Goal: Check status

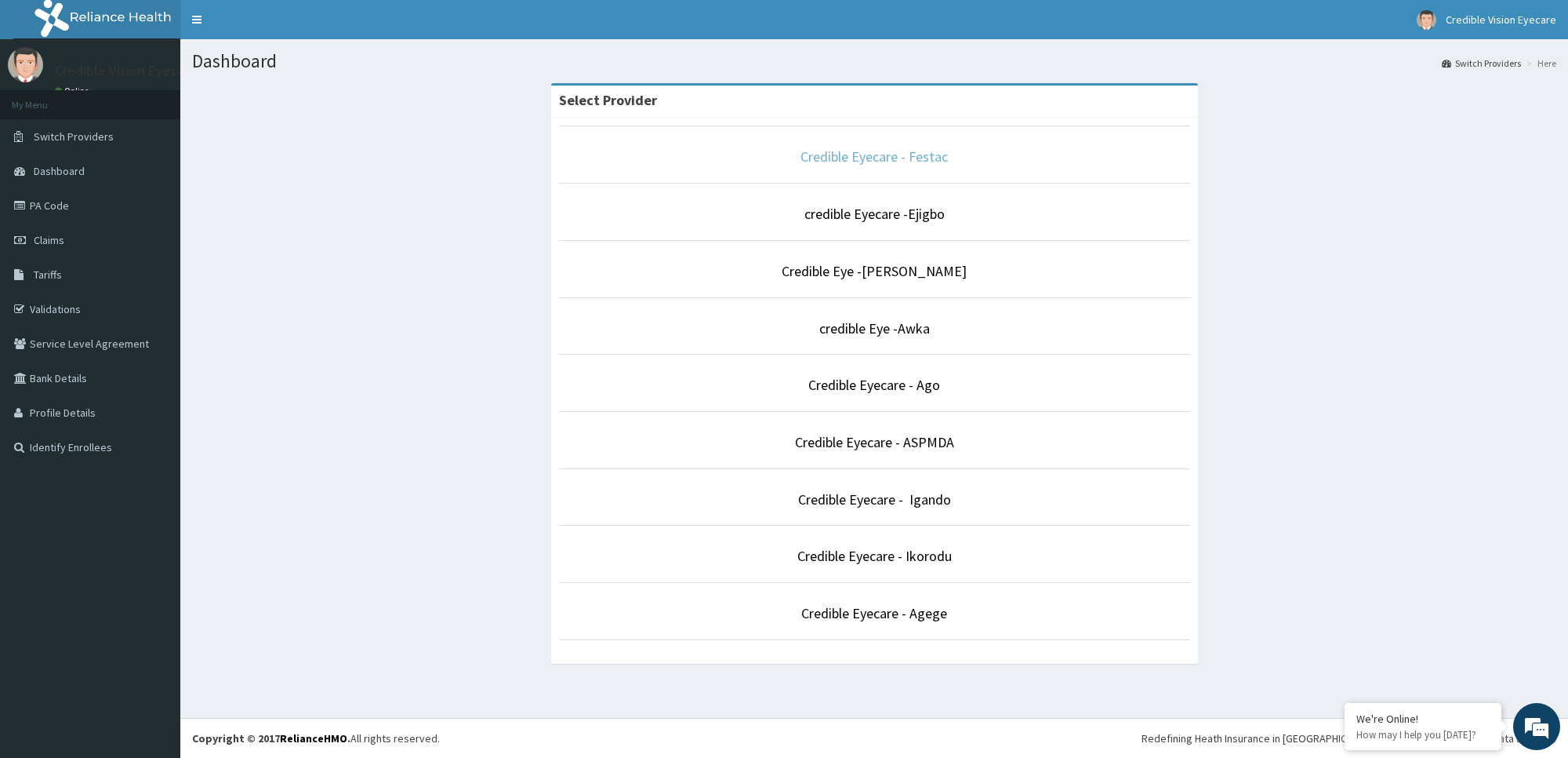
click at [856, 158] on link "Credible Eyecare - Festac" at bounding box center [874, 156] width 147 height 18
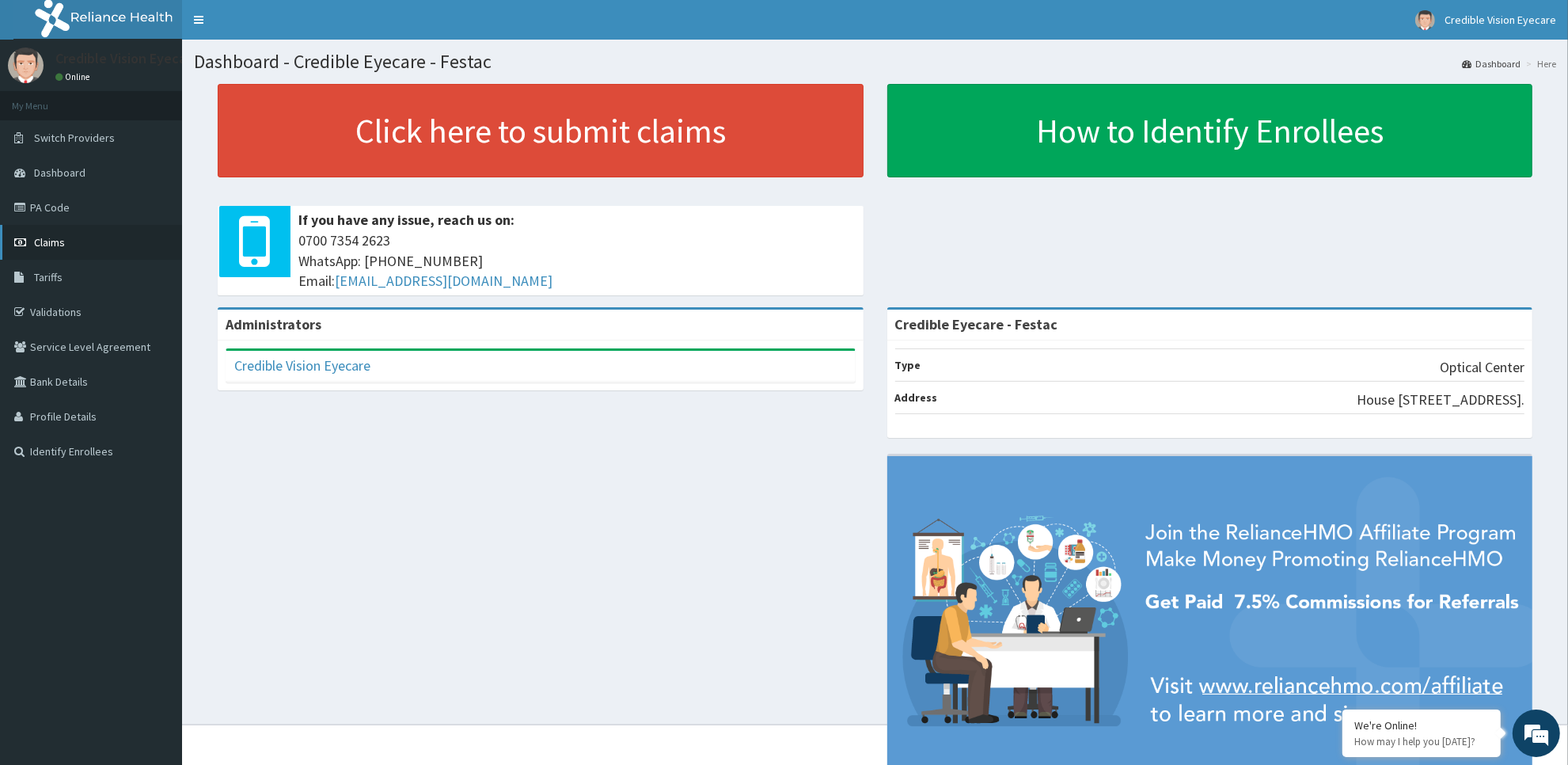
click at [88, 243] on link "Claims" at bounding box center [90, 242] width 182 height 35
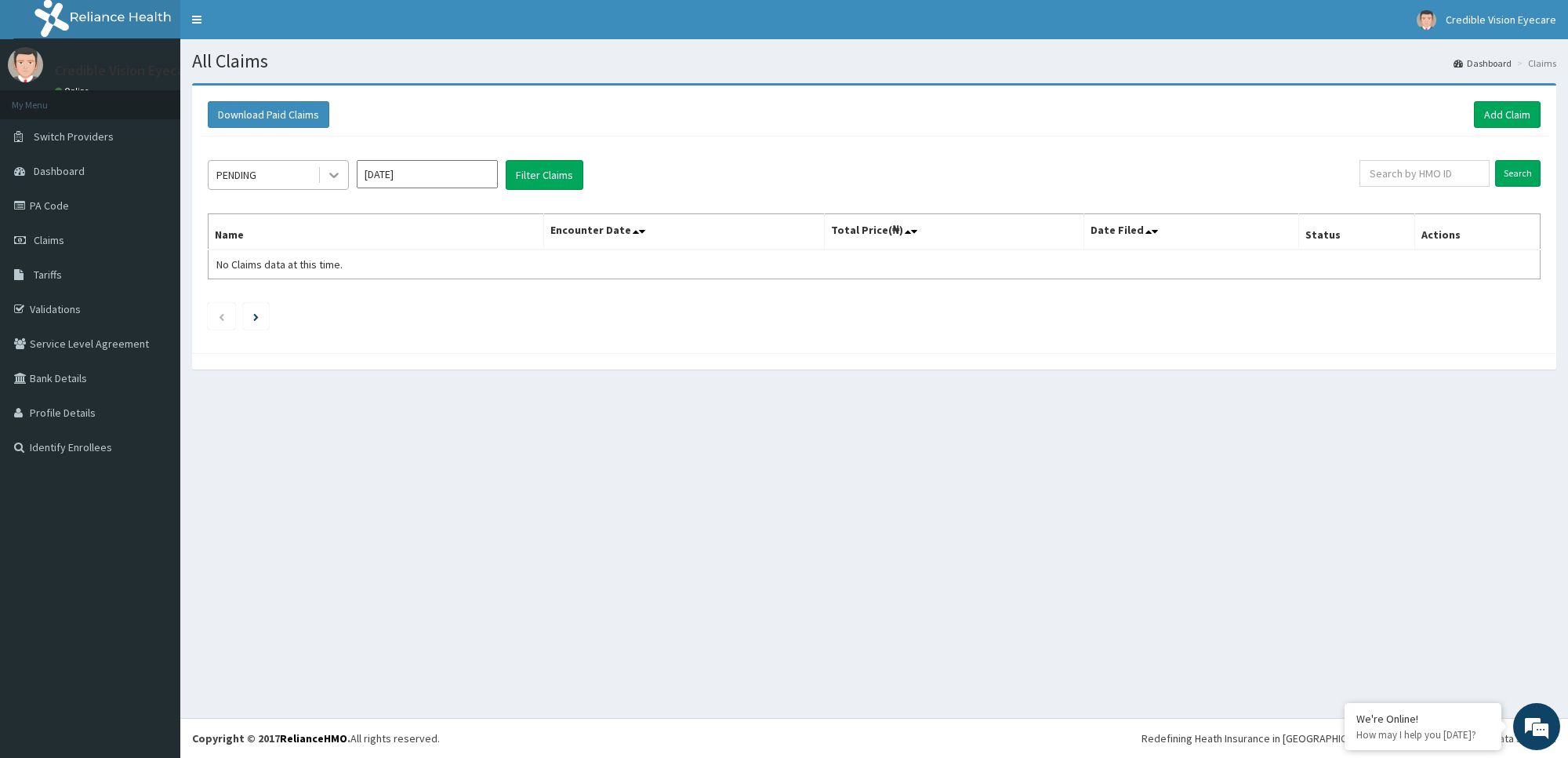
click at [327, 167] on div at bounding box center [334, 175] width 28 height 28
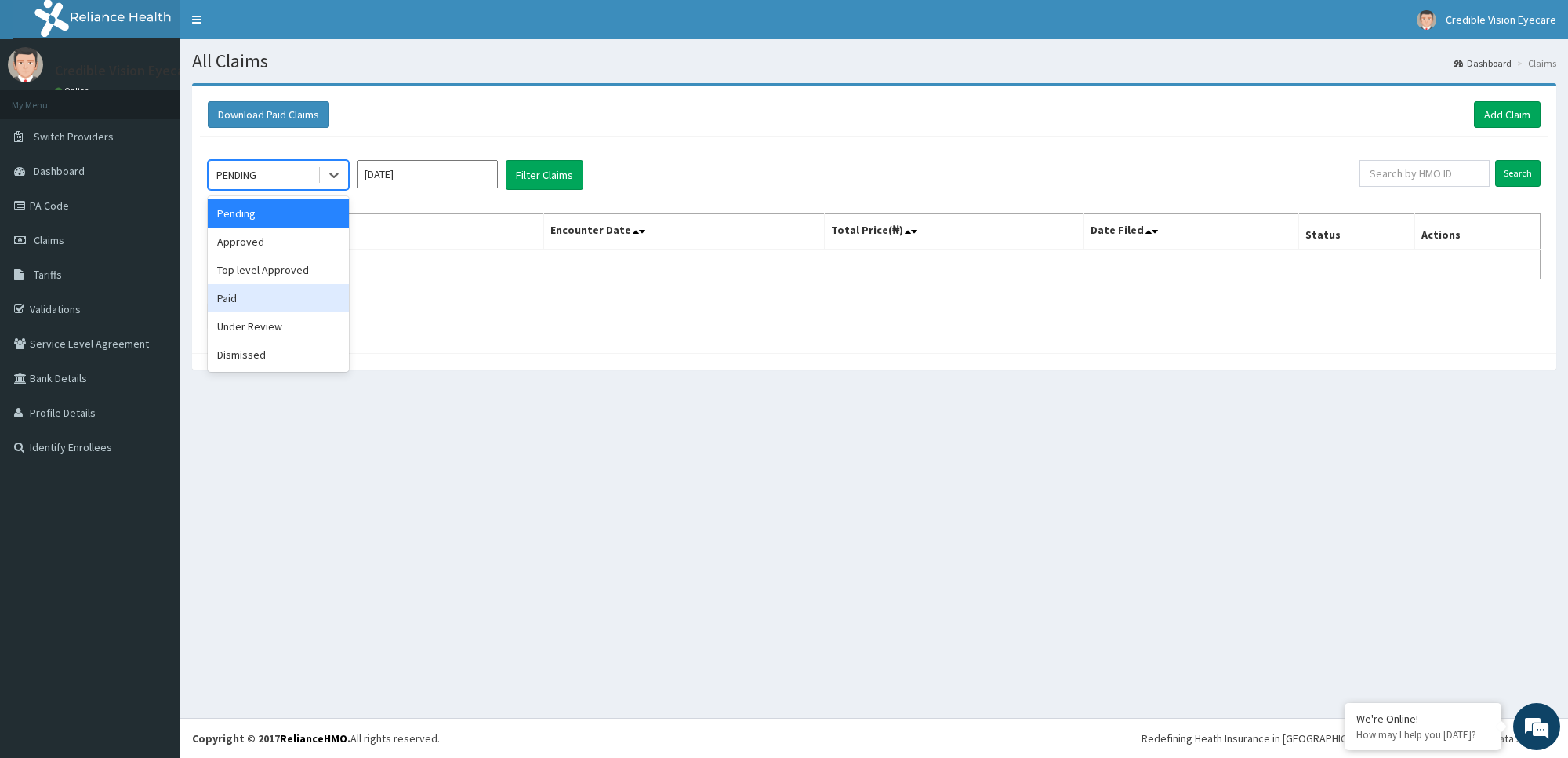
click at [251, 304] on div "Paid" at bounding box center [278, 298] width 142 height 28
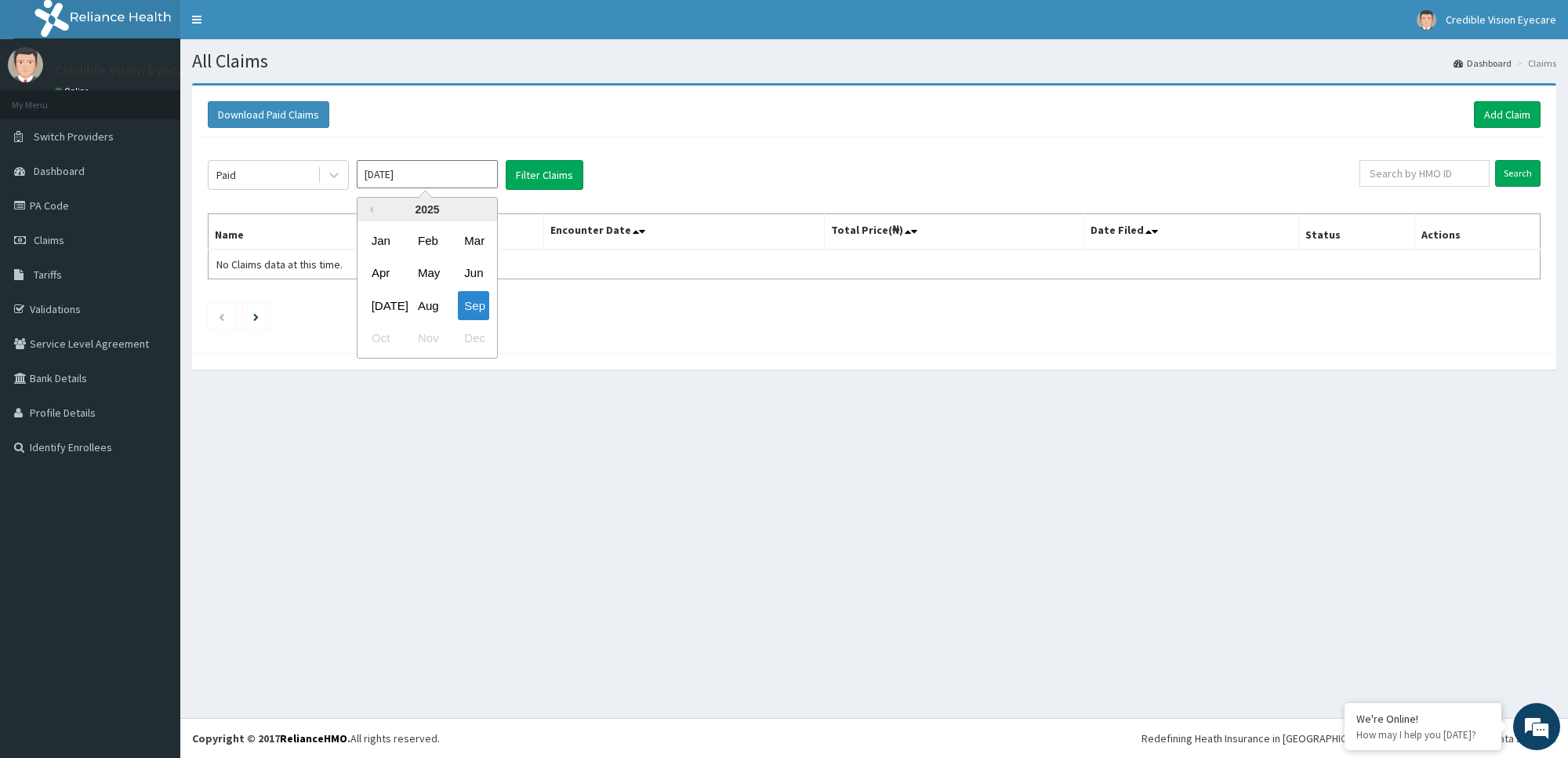
click at [417, 175] on input "Sep 2025" at bounding box center [427, 174] width 142 height 28
click at [377, 299] on div "[DATE]" at bounding box center [380, 305] width 31 height 29
type input "[DATE]"
click at [555, 178] on button "Filter Claims" at bounding box center [544, 175] width 77 height 30
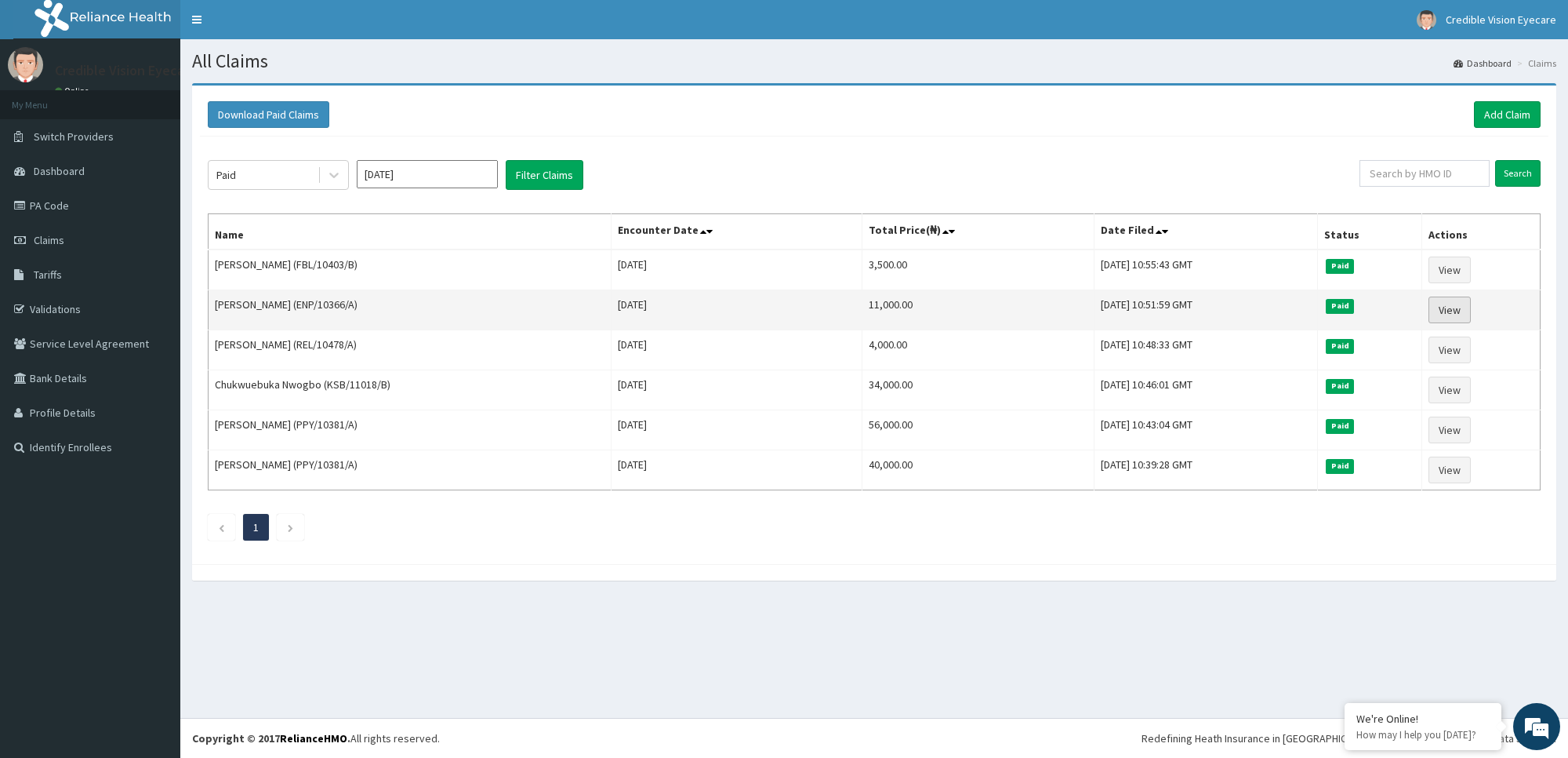
click at [1448, 312] on link "View" at bounding box center [1449, 310] width 42 height 26
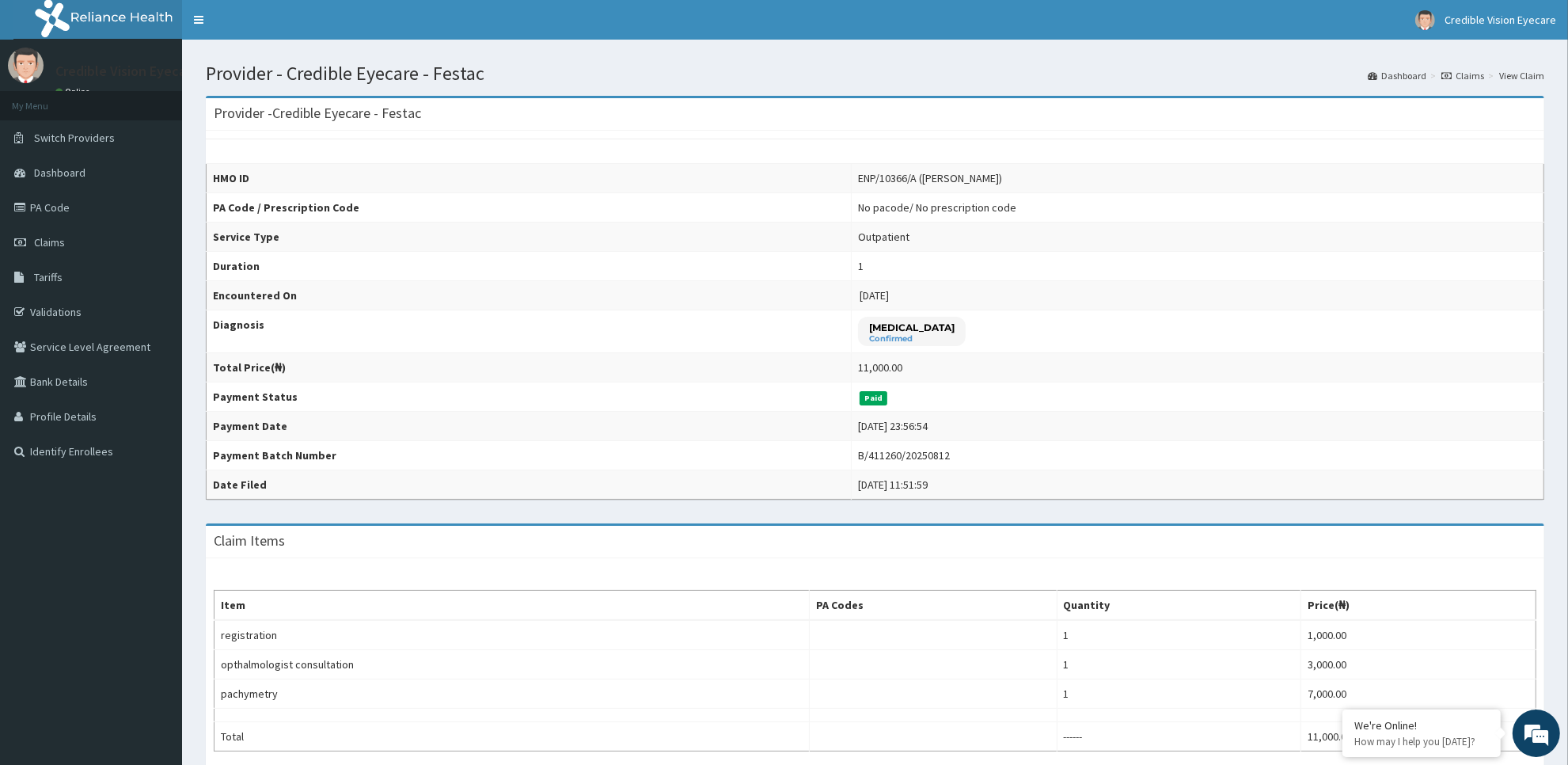
click at [1474, 77] on link "Claims" at bounding box center [1462, 75] width 43 height 13
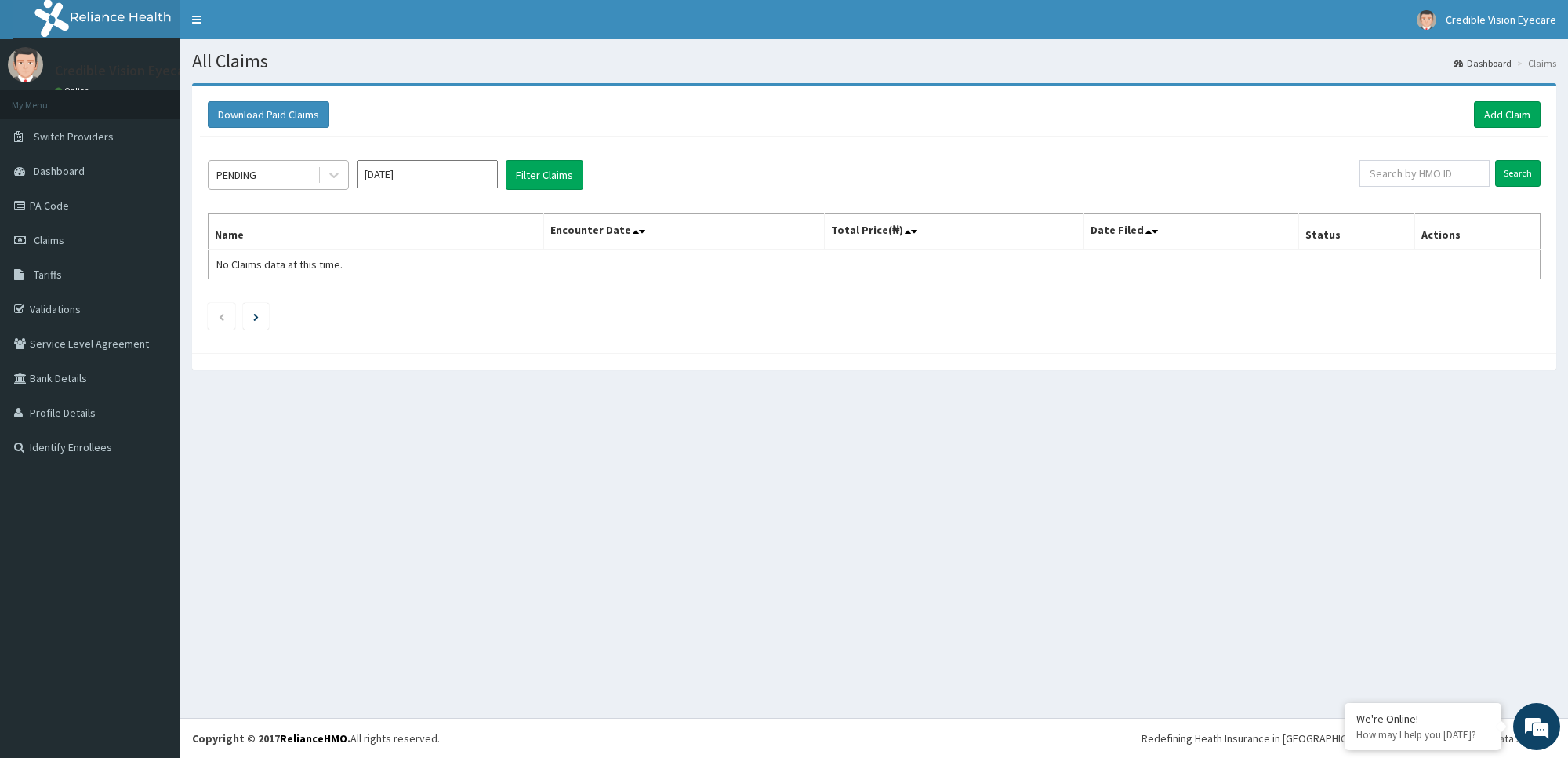
click at [311, 178] on div "PENDING" at bounding box center [262, 175] width 108 height 25
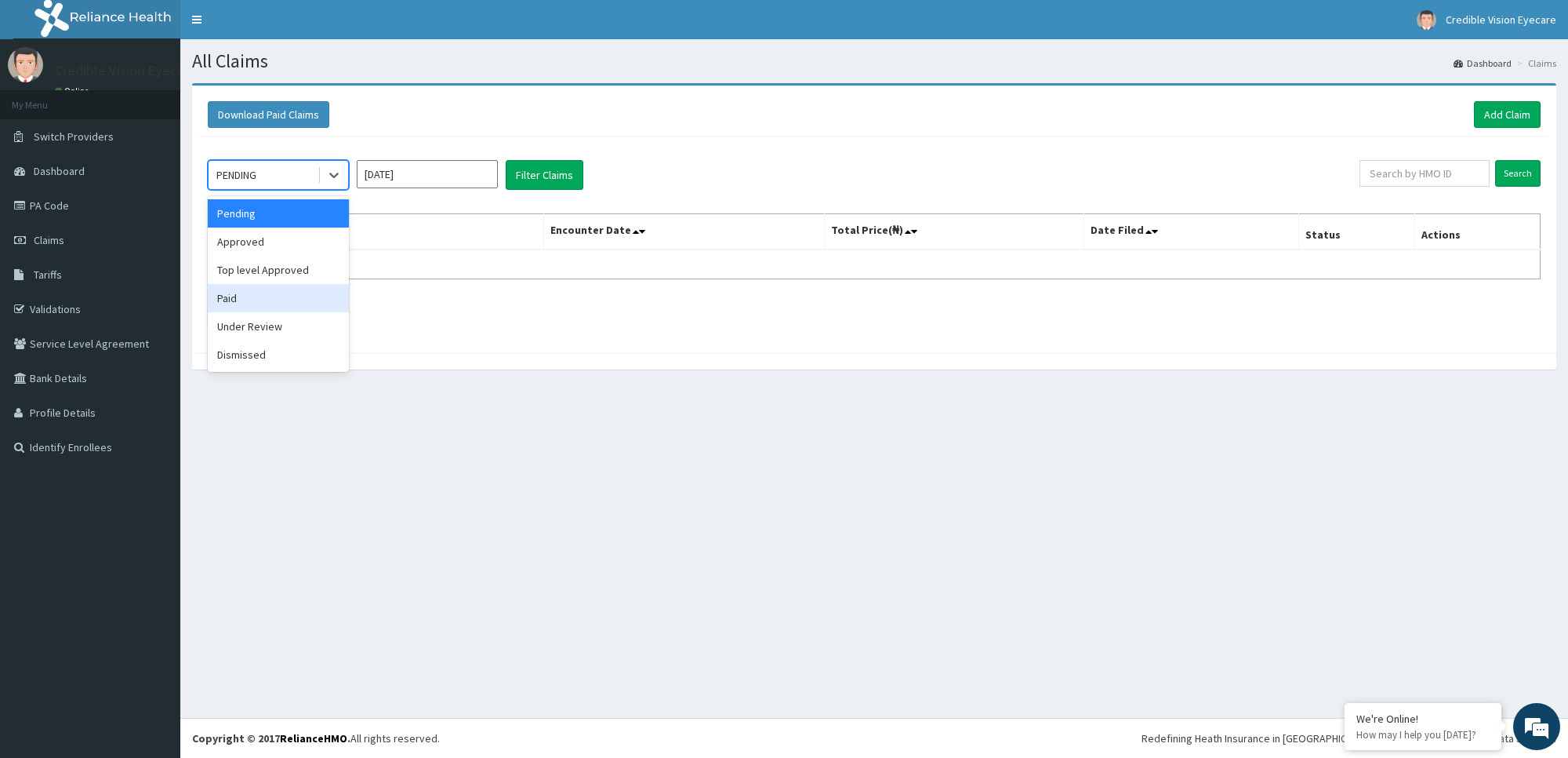
click at [285, 298] on div "Paid" at bounding box center [278, 298] width 142 height 28
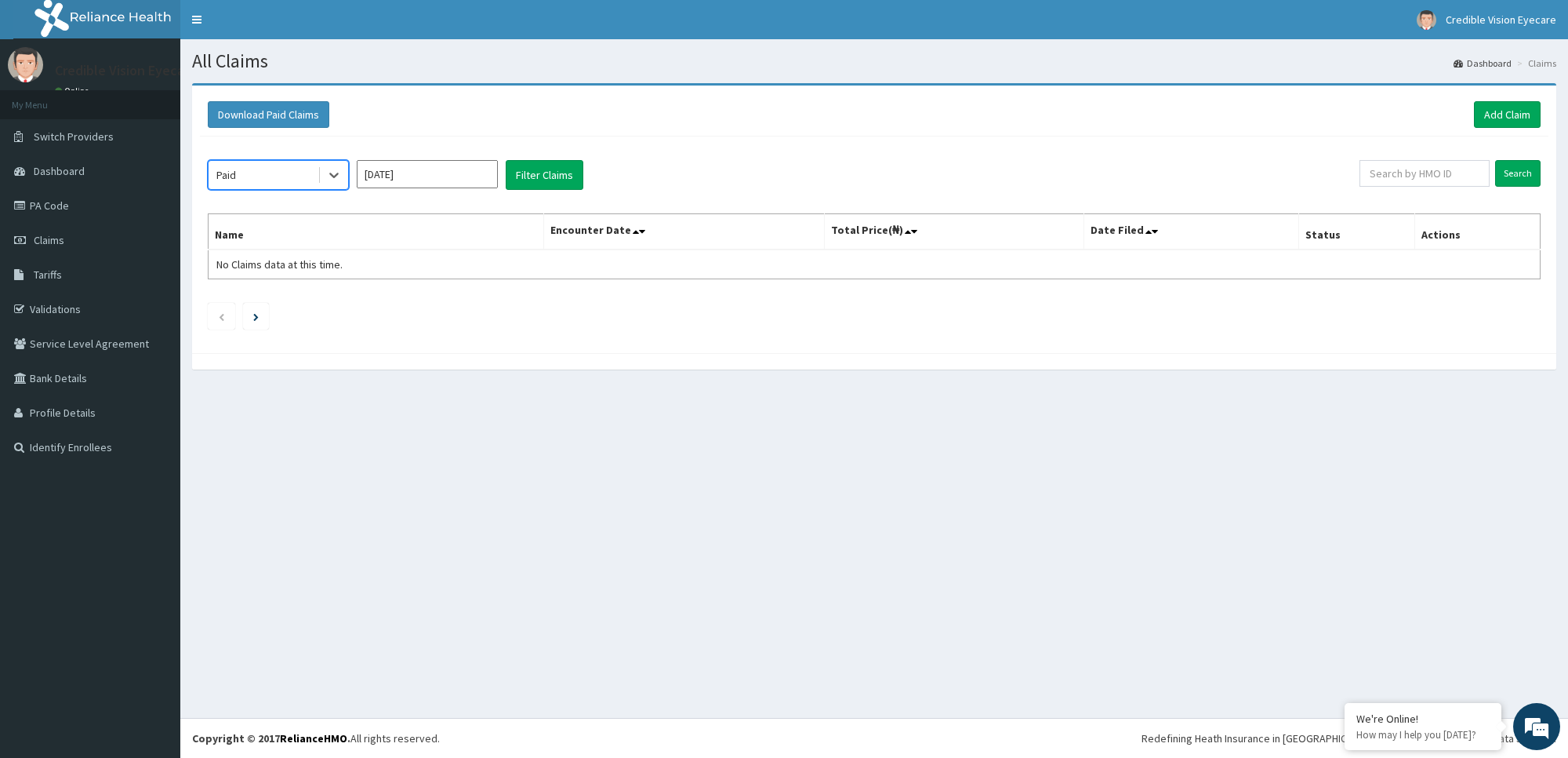
click at [412, 188] on input "[DATE]" at bounding box center [427, 174] width 142 height 28
click at [382, 299] on div "[DATE]" at bounding box center [380, 305] width 31 height 29
type input "[DATE]"
click at [537, 169] on button "Filter Claims" at bounding box center [544, 175] width 77 height 30
